Goal: Navigation & Orientation: Find specific page/section

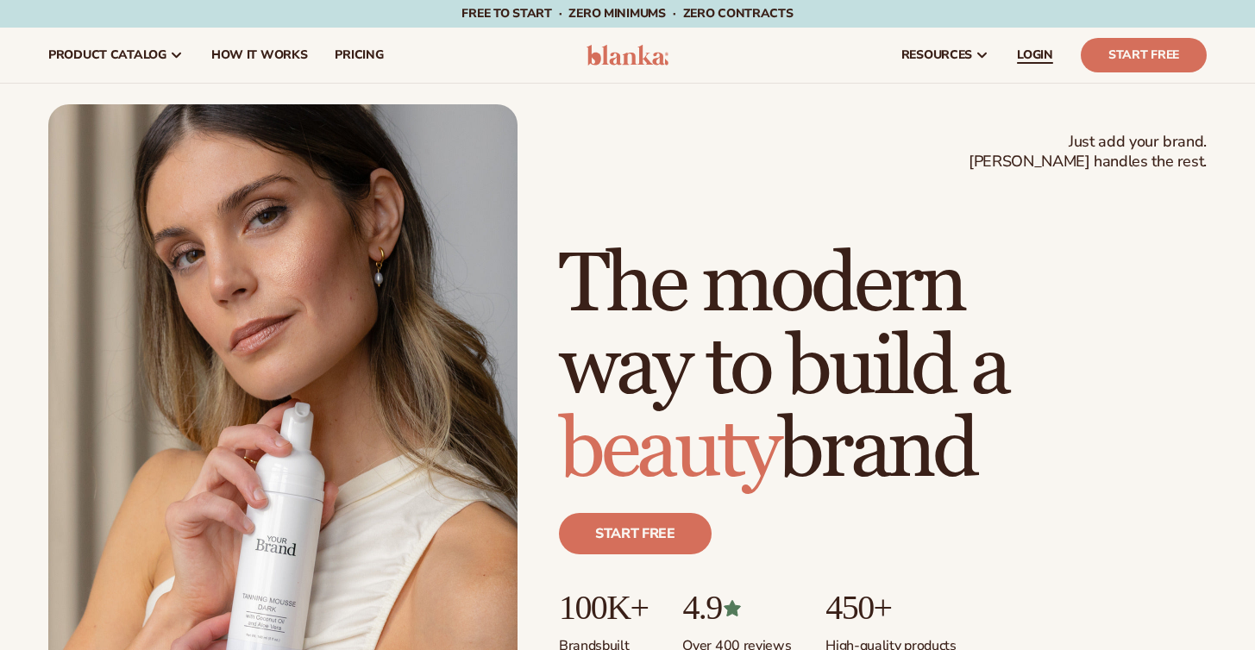
click at [1030, 56] on span "LOGIN" at bounding box center [1035, 55] width 36 height 14
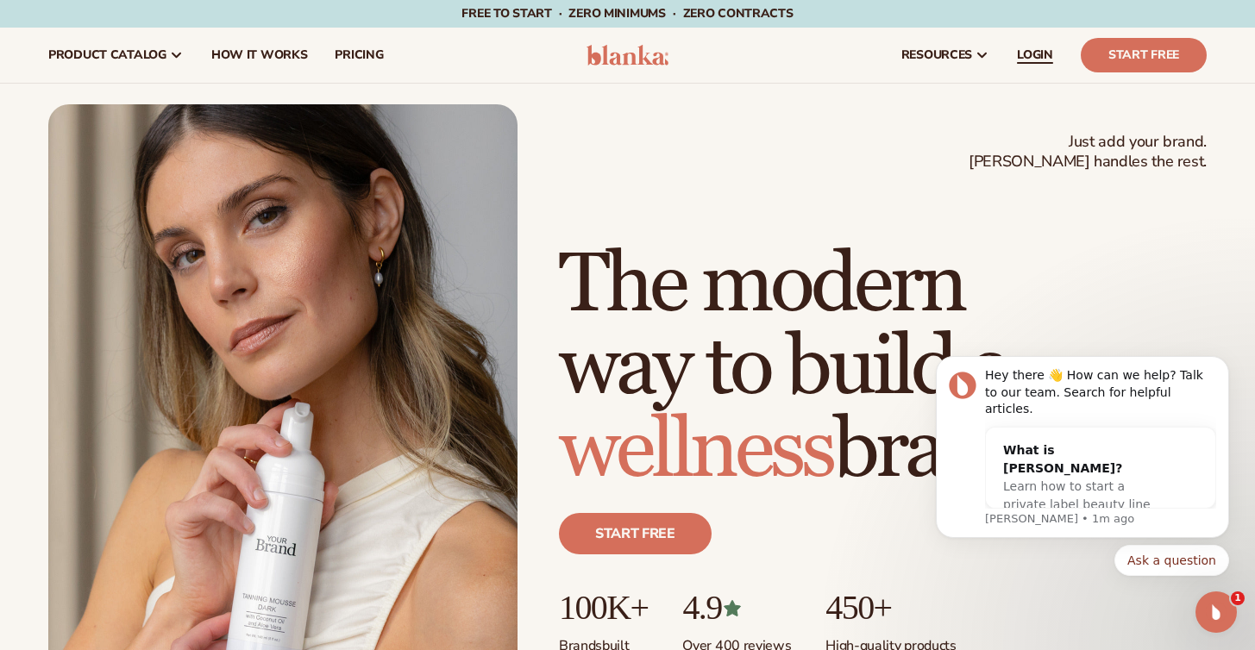
click at [1037, 49] on span "LOGIN" at bounding box center [1035, 55] width 36 height 14
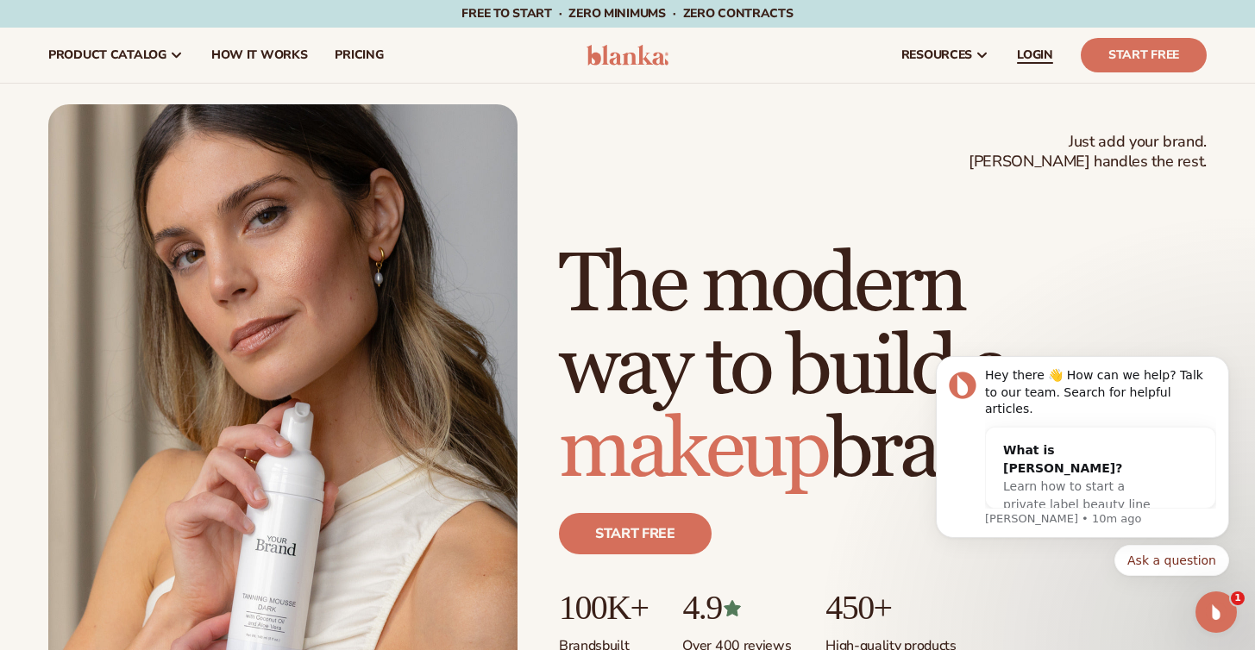
click at [1037, 52] on span "LOGIN" at bounding box center [1035, 55] width 36 height 14
